Goal: Download file/media

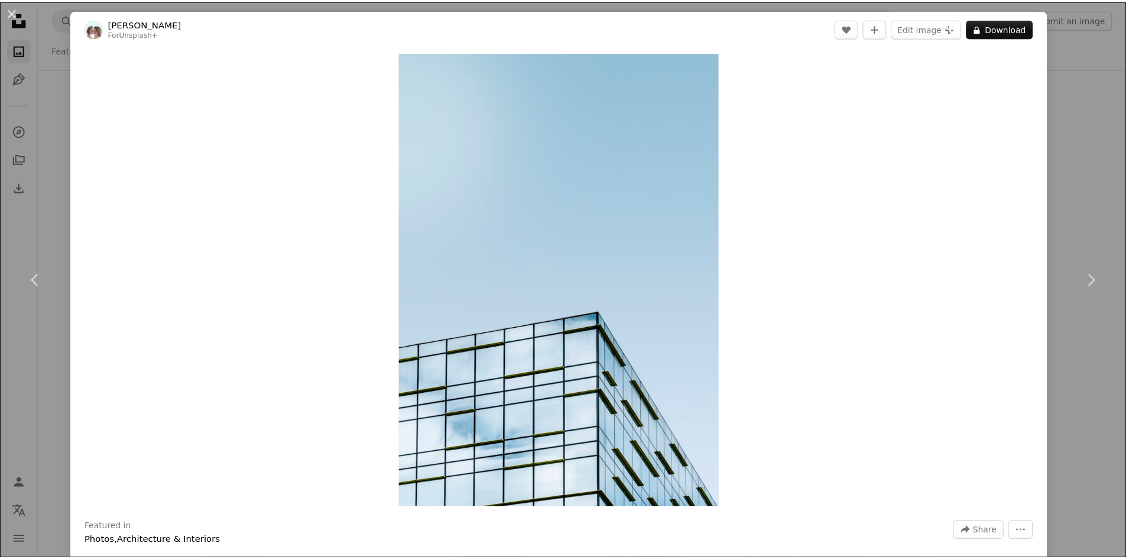
scroll to position [22700, 0]
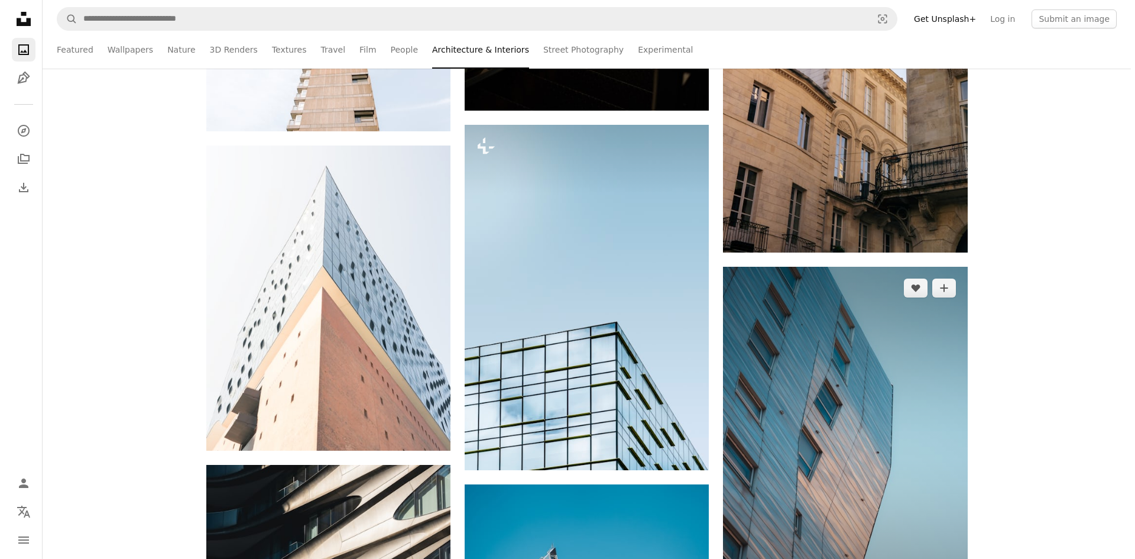
scroll to position [22700, 0]
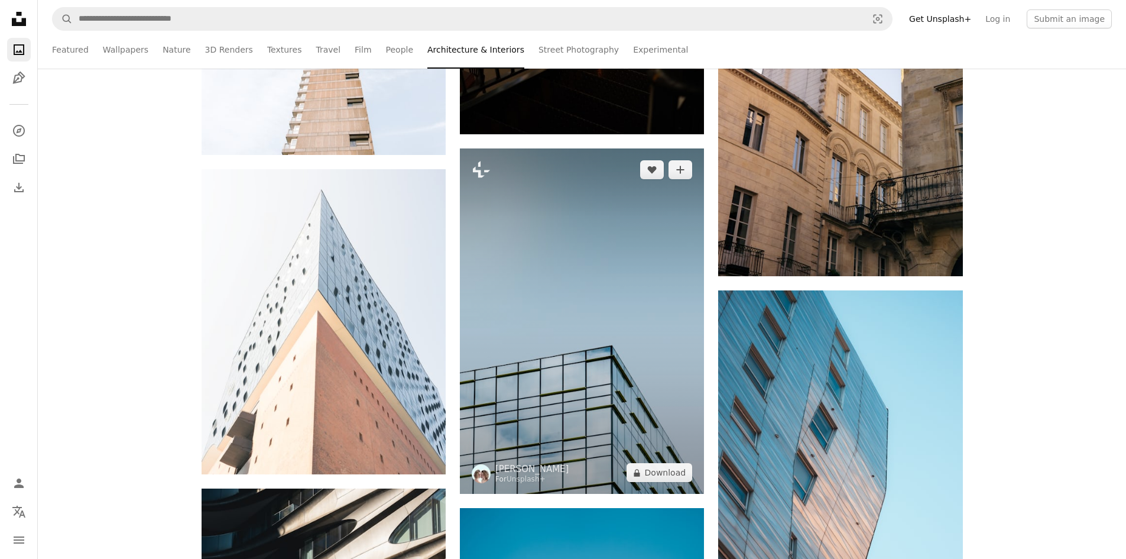
click at [612, 296] on img at bounding box center [582, 320] width 244 height 345
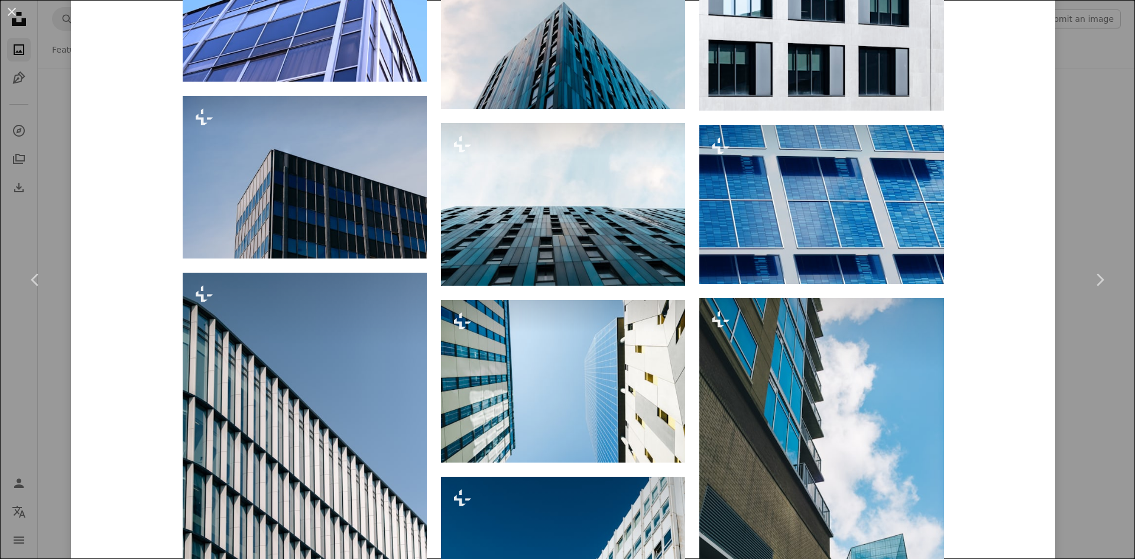
scroll to position [1970, 0]
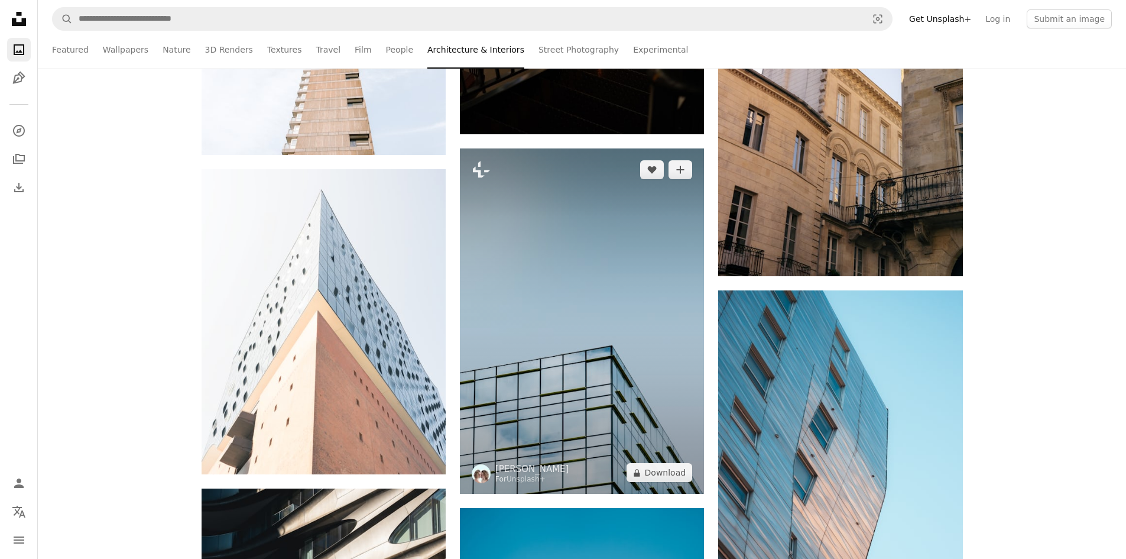
click at [546, 366] on img at bounding box center [582, 320] width 244 height 345
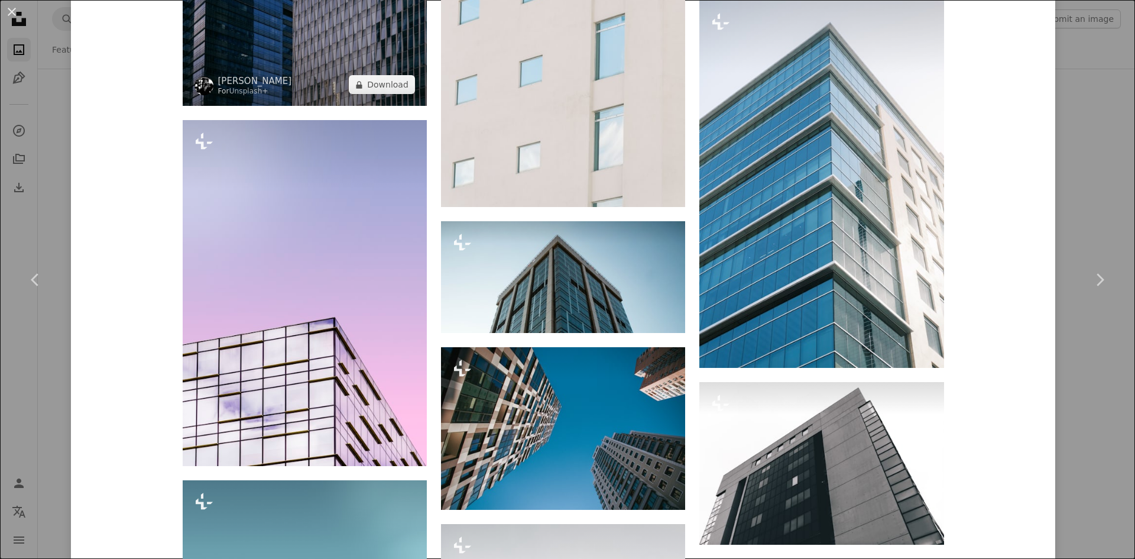
scroll to position [3389, 0]
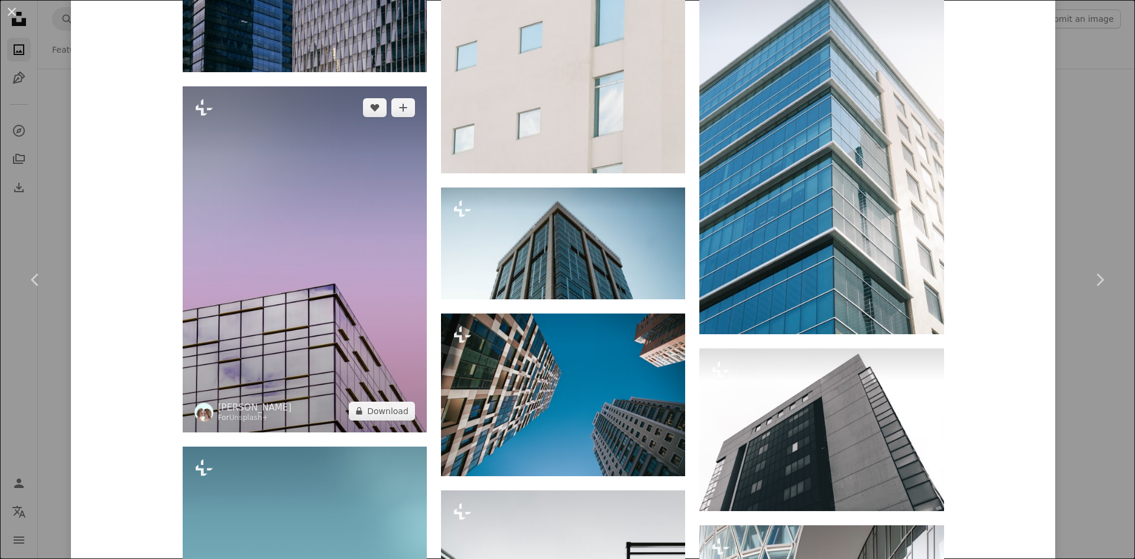
click at [364, 345] on img at bounding box center [305, 258] width 244 height 345
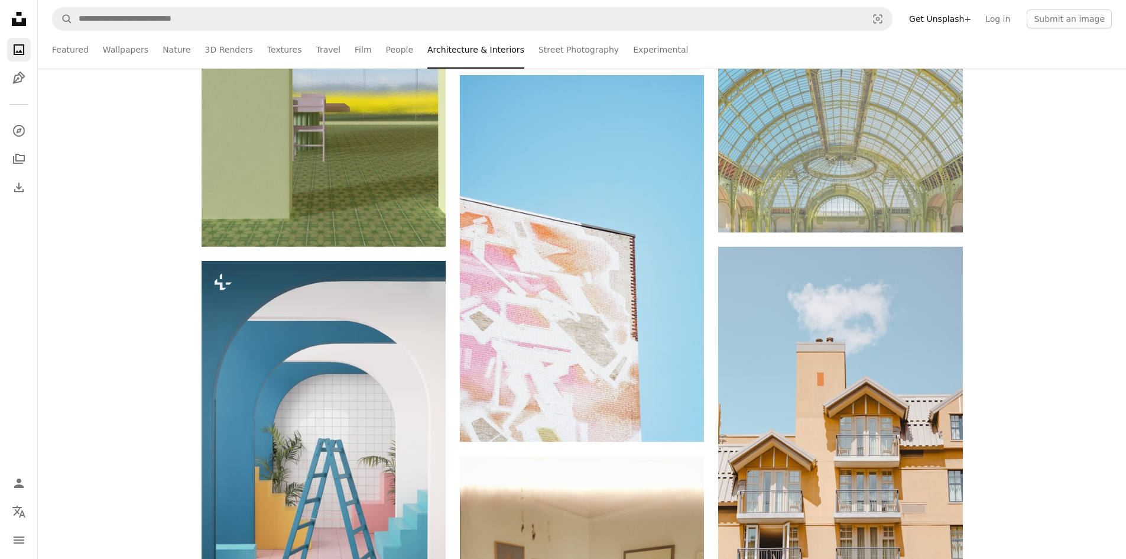
scroll to position [6936, 0]
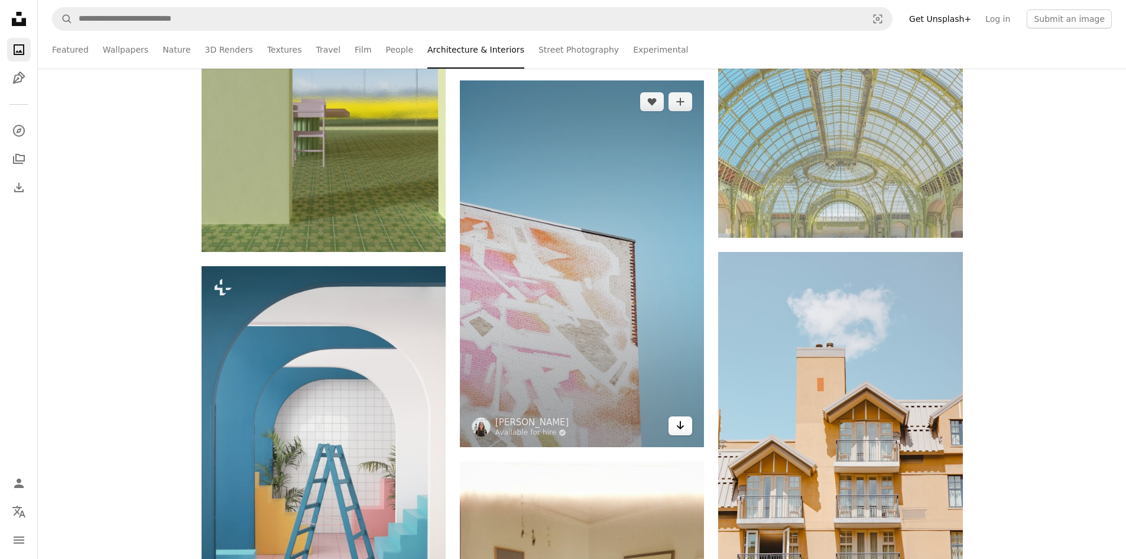
click at [670, 421] on link "Arrow pointing down" at bounding box center [681, 425] width 24 height 19
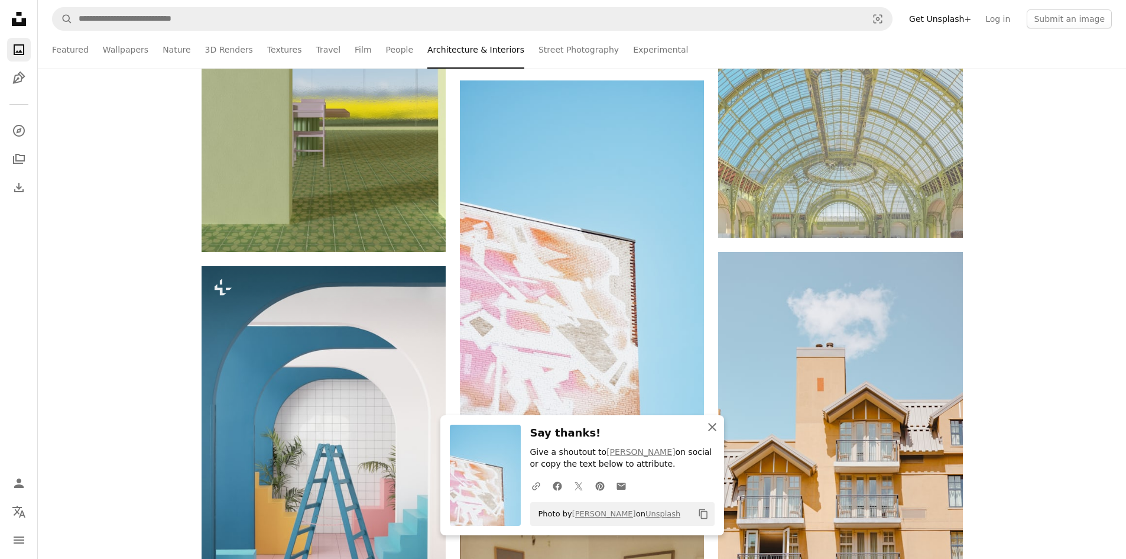
click at [714, 424] on icon "button" at bounding box center [712, 427] width 8 height 8
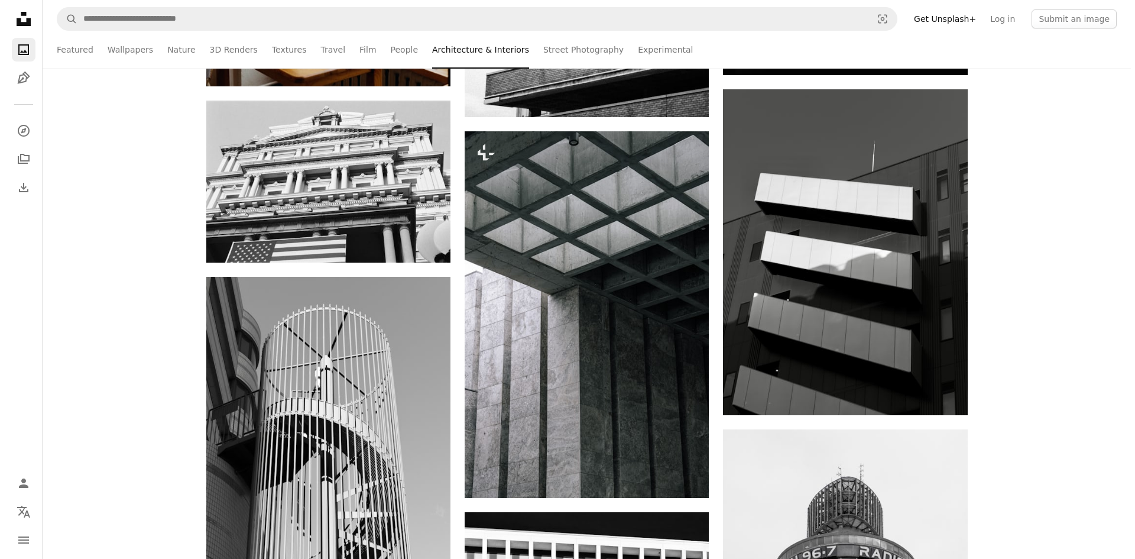
scroll to position [631, 0]
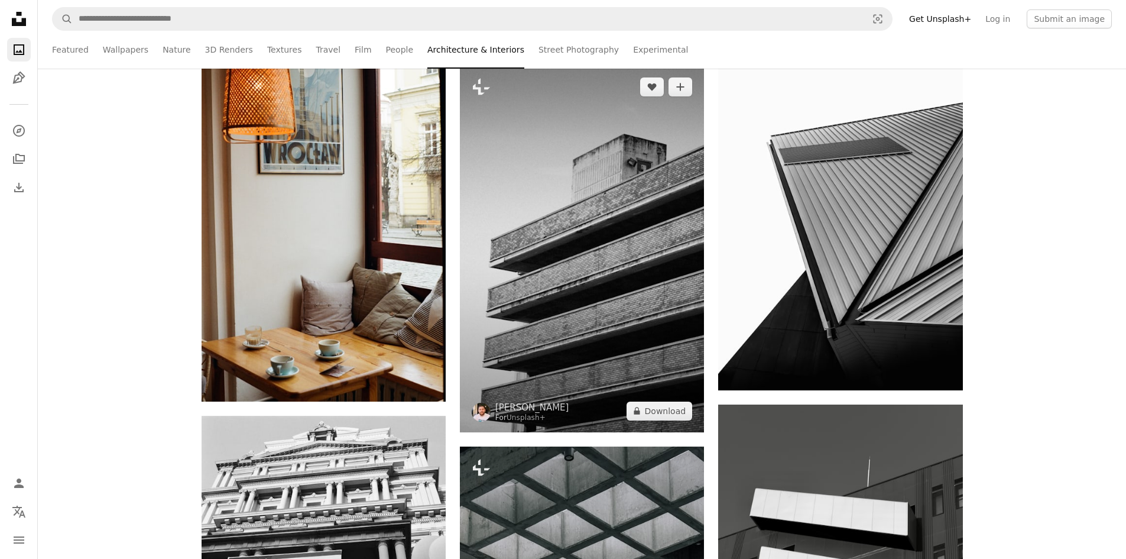
click at [602, 316] on img at bounding box center [582, 249] width 244 height 367
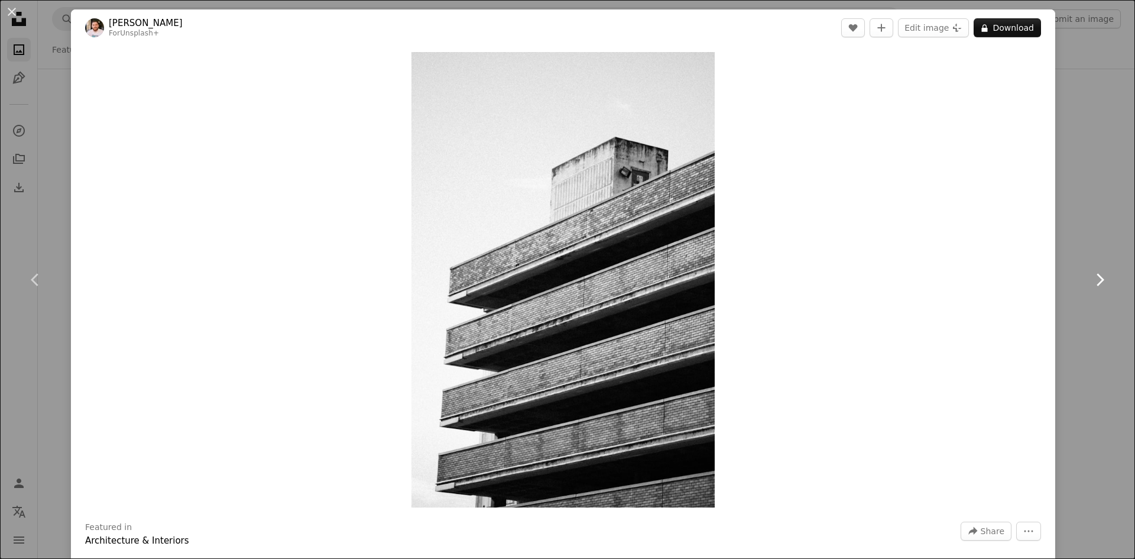
click at [1074, 285] on link "Chevron right" at bounding box center [1099, 279] width 71 height 113
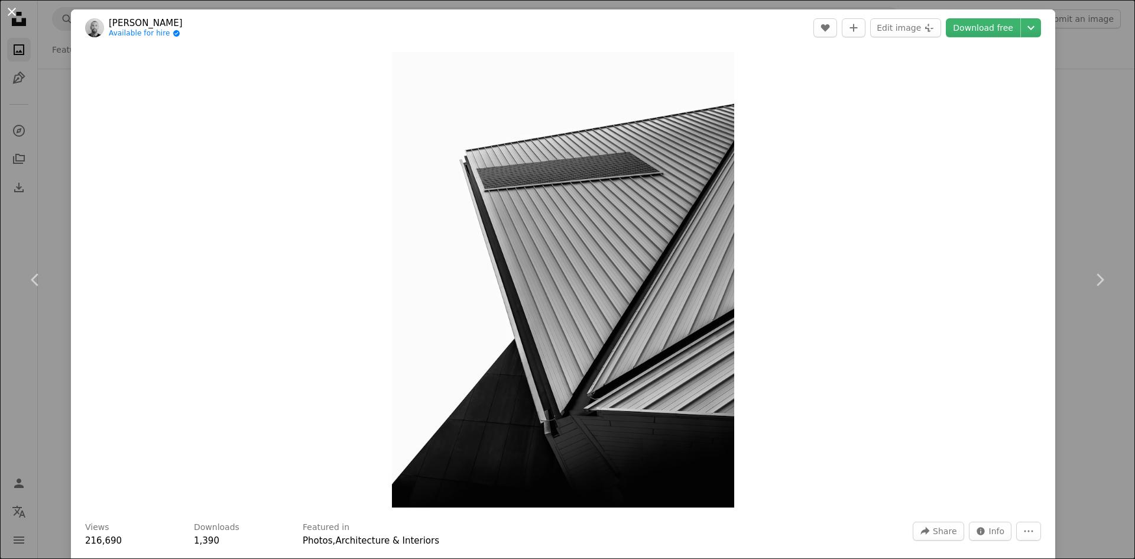
click at [12, 9] on button "An X shape" at bounding box center [12, 12] width 14 height 14
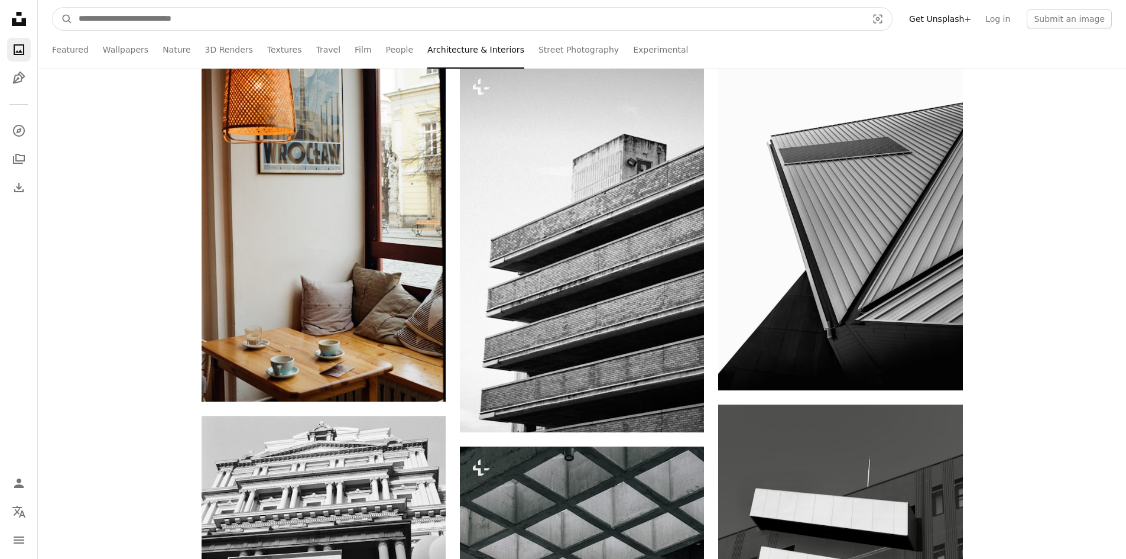
click at [314, 26] on input "Find visuals sitewide" at bounding box center [468, 19] width 791 height 22
click at [129, 25] on input "***" at bounding box center [455, 19] width 764 height 22
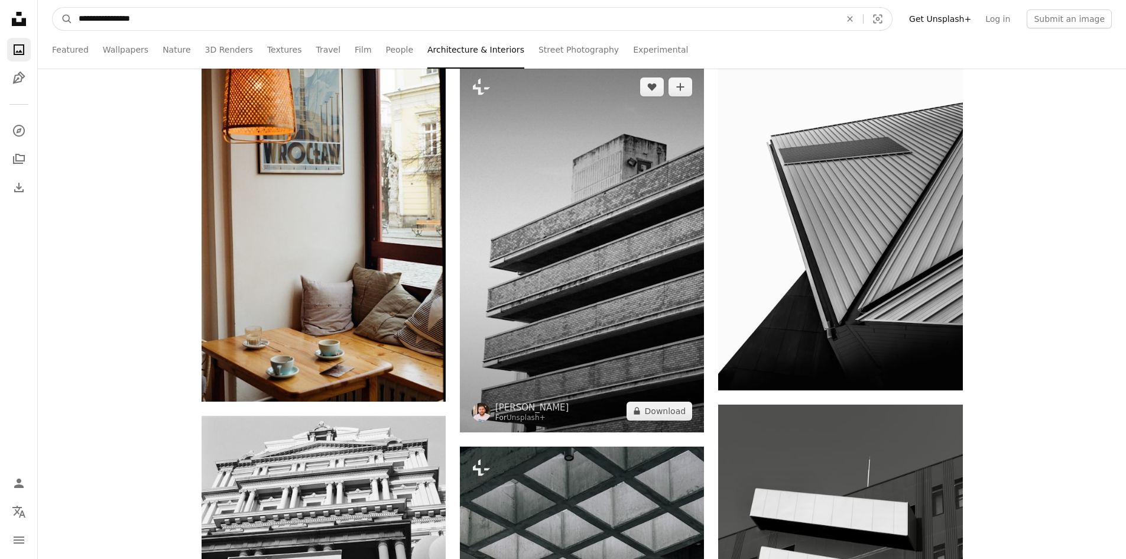
type input "**********"
click button "A magnifying glass" at bounding box center [63, 19] width 20 height 22
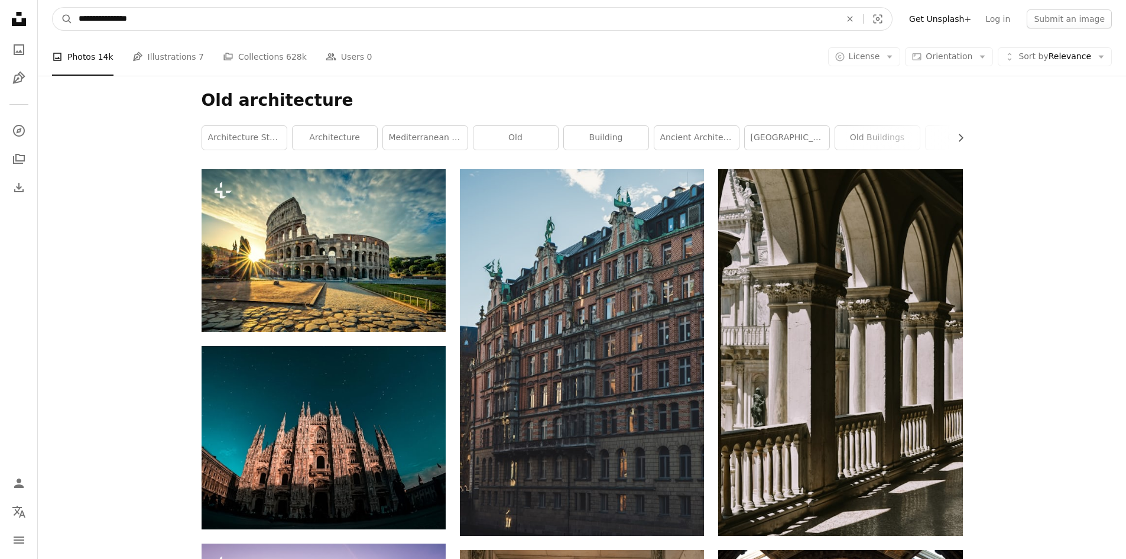
click at [194, 25] on input "**********" at bounding box center [455, 19] width 764 height 22
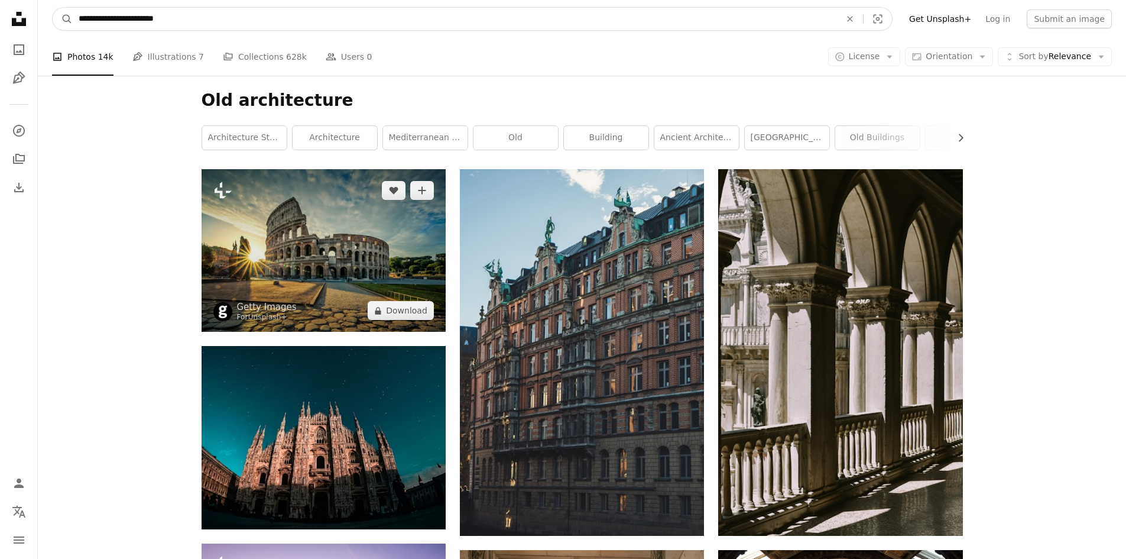
type input "**********"
click button "A magnifying glass" at bounding box center [63, 19] width 20 height 22
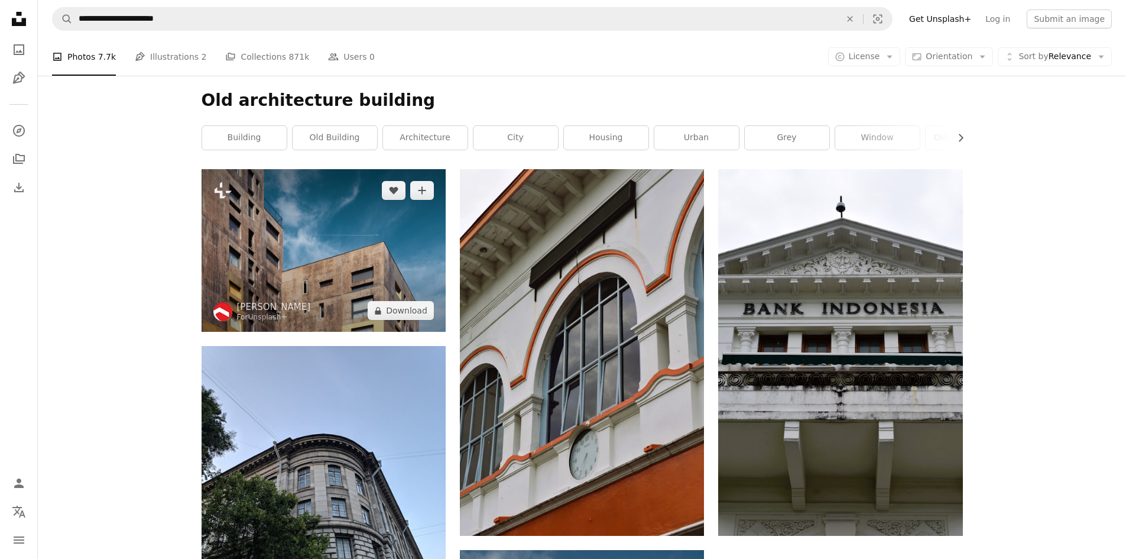
click at [349, 275] on img at bounding box center [324, 250] width 244 height 163
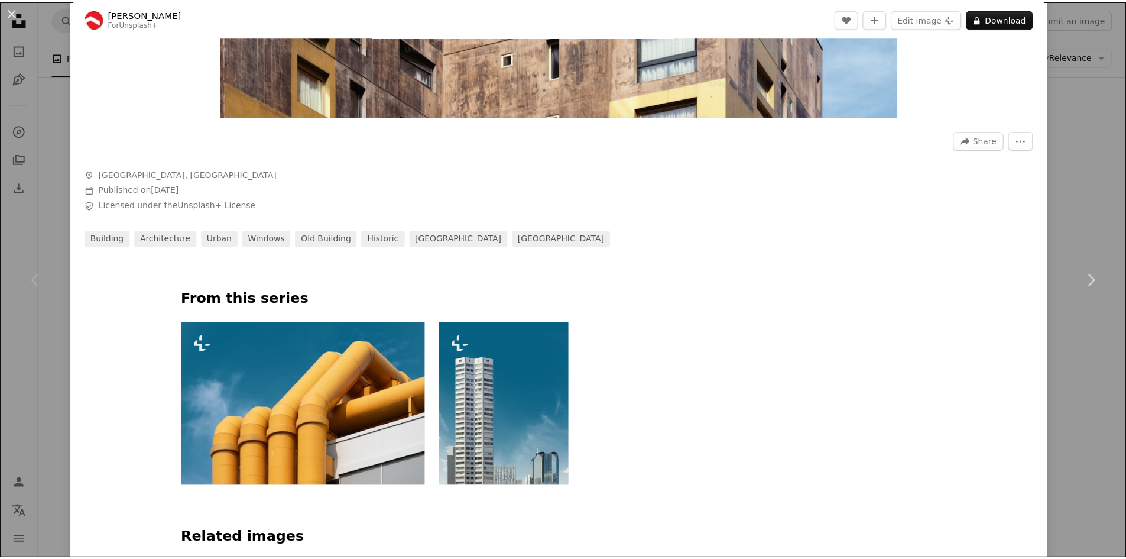
scroll to position [394, 0]
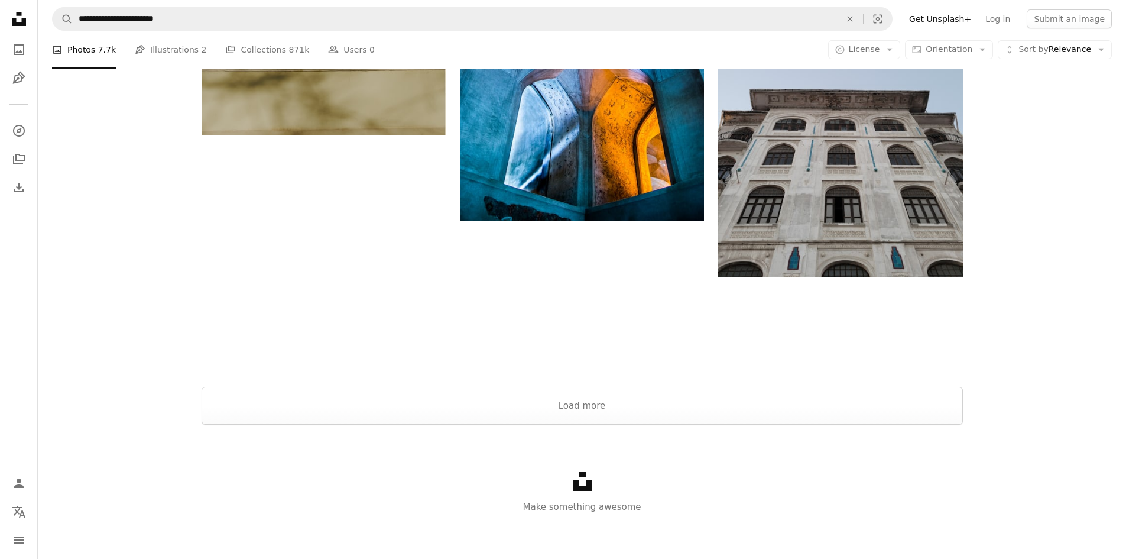
scroll to position [1832, 0]
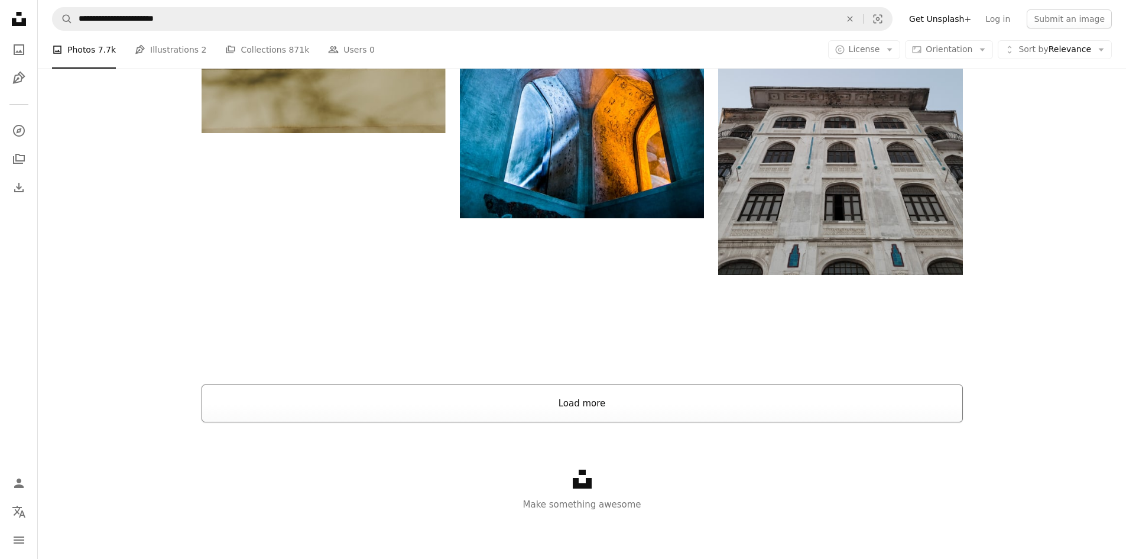
click at [461, 401] on button "Load more" at bounding box center [582, 403] width 761 height 38
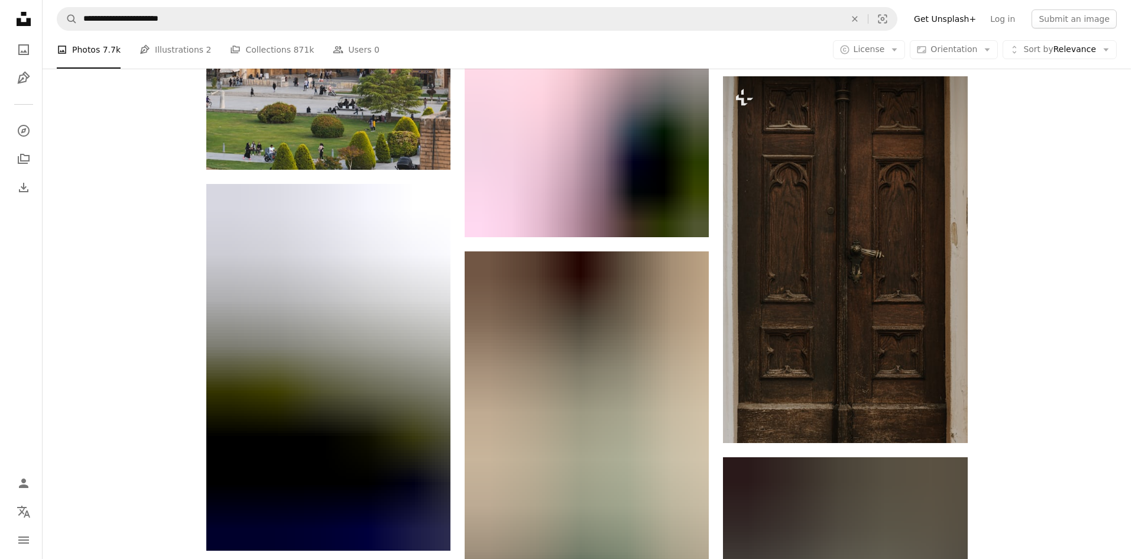
scroll to position [20906, 0]
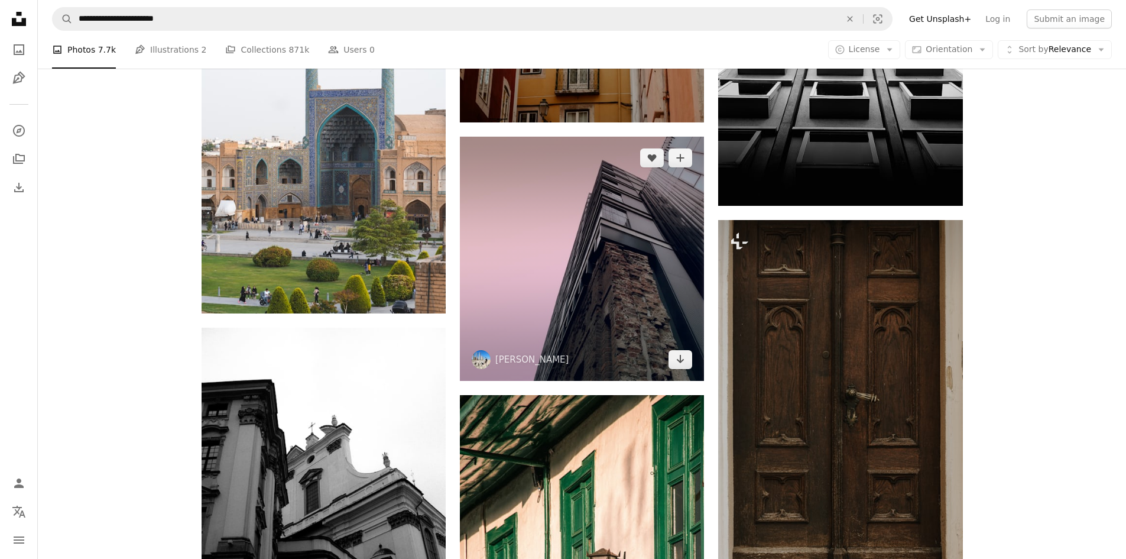
click at [570, 330] on img at bounding box center [582, 259] width 244 height 244
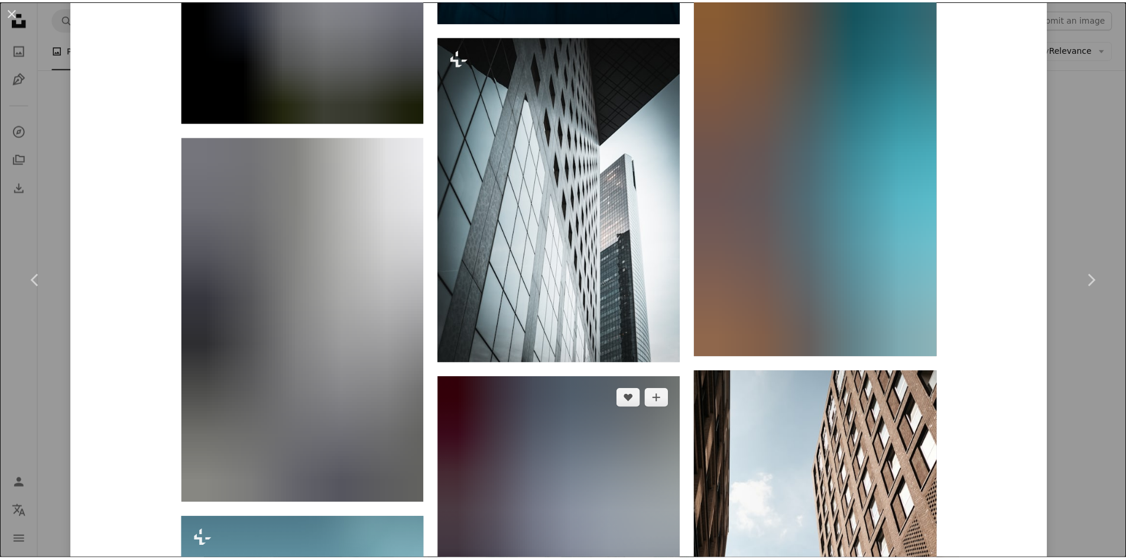
scroll to position [3941, 0]
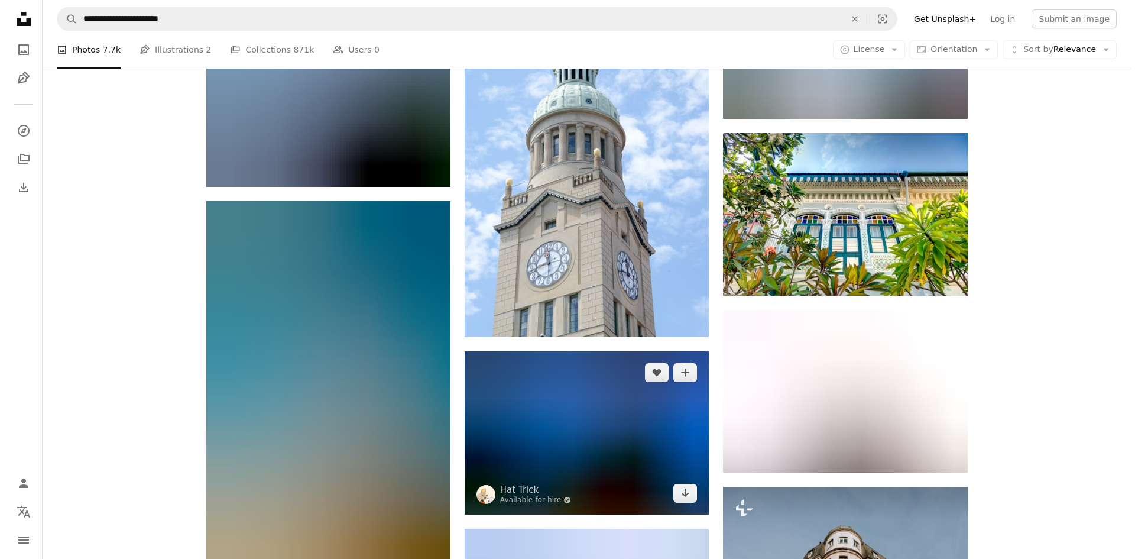
scroll to position [39034, 0]
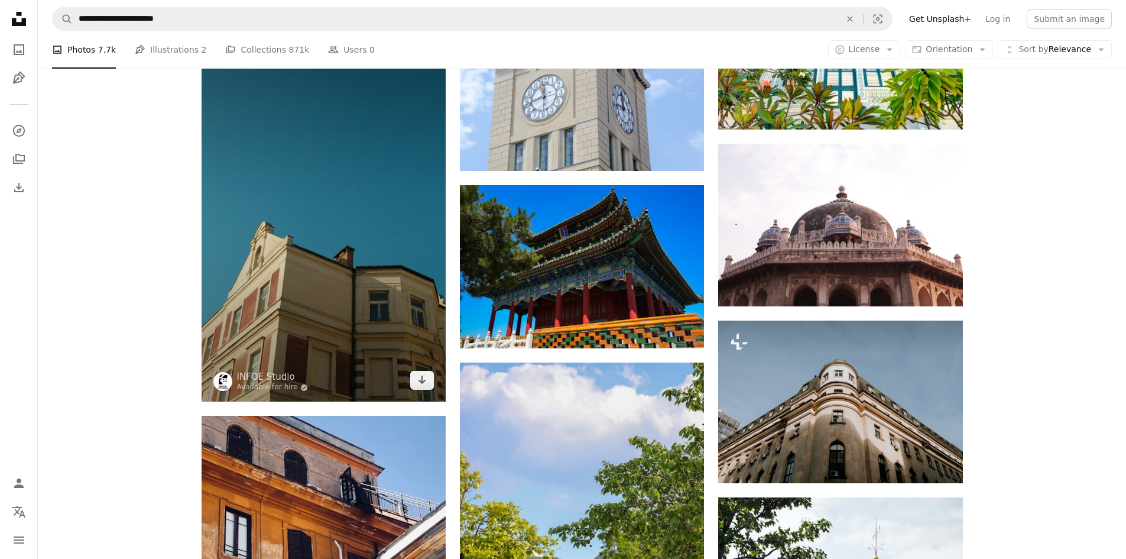
click at [369, 339] on img at bounding box center [324, 218] width 244 height 367
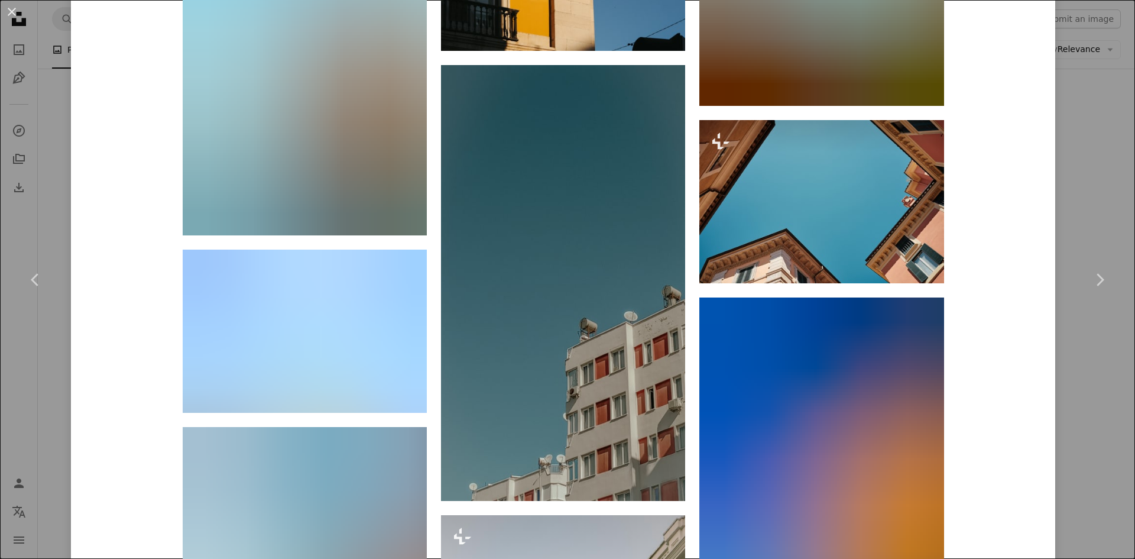
scroll to position [1261, 0]
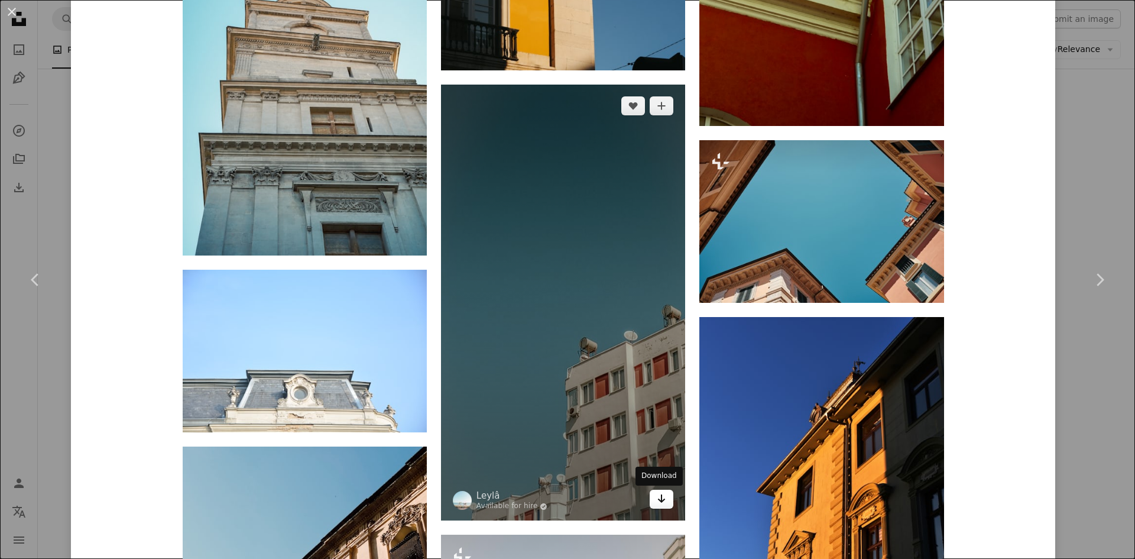
click at [666, 506] on link "Arrow pointing down" at bounding box center [662, 498] width 24 height 19
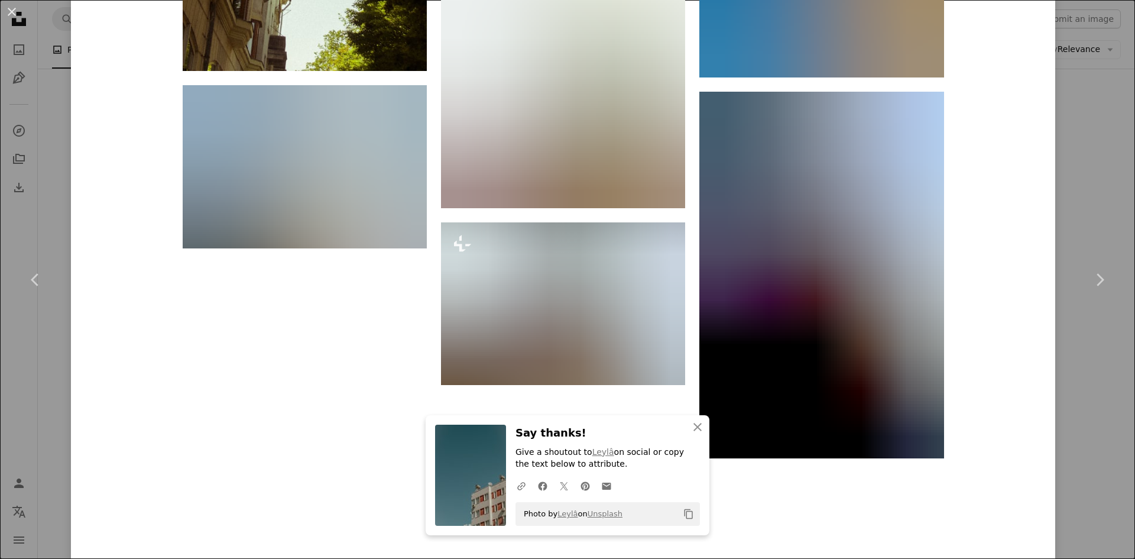
scroll to position [4464, 0]
